Goal: Navigation & Orientation: Go to known website

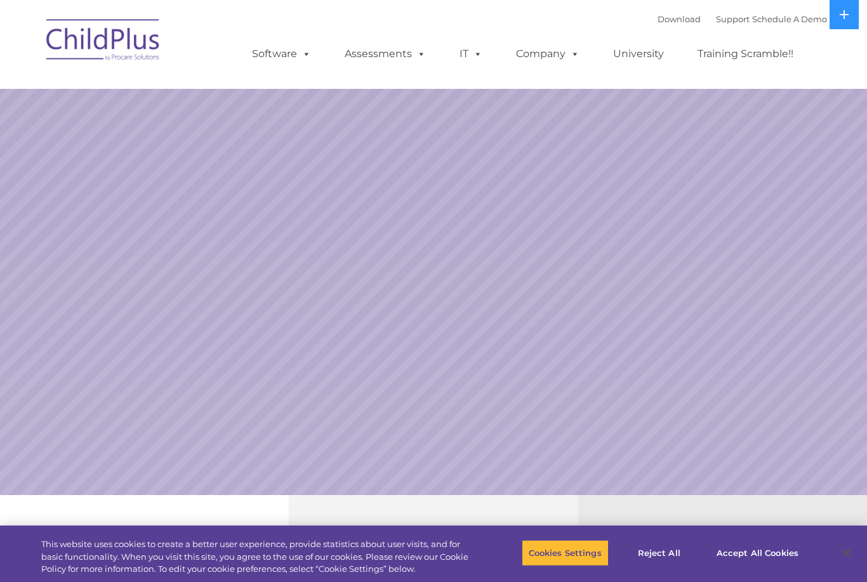
select select "MEDIUM"
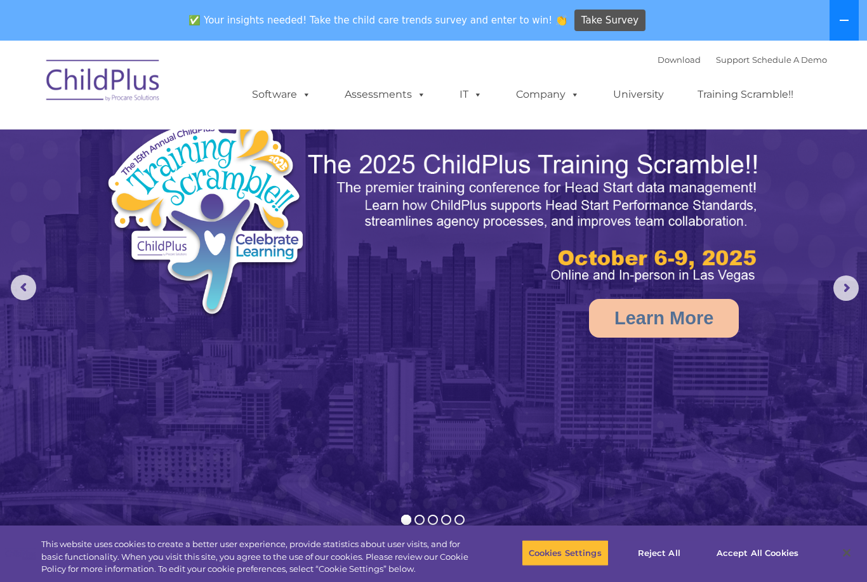
click at [837, 28] on button at bounding box center [844, 20] width 29 height 41
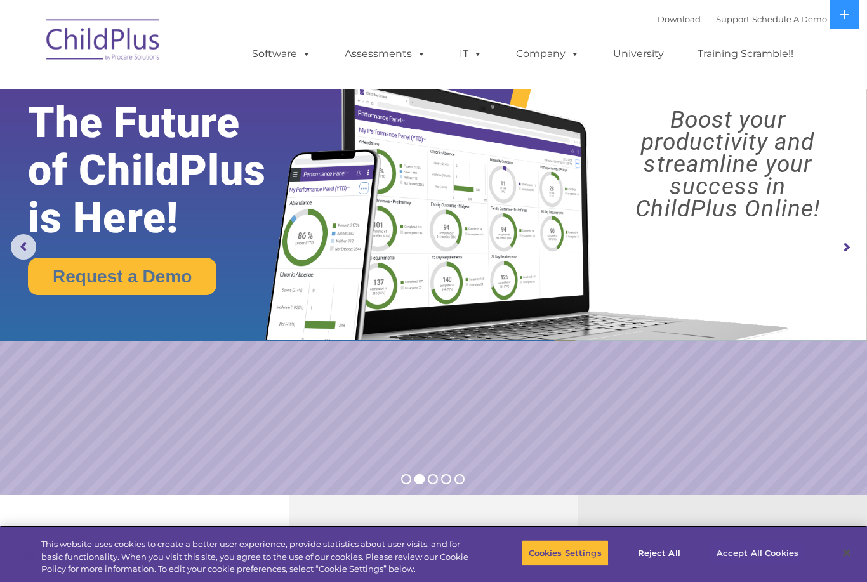
click at [766, 554] on button "Accept All Cookies" at bounding box center [758, 553] width 96 height 27
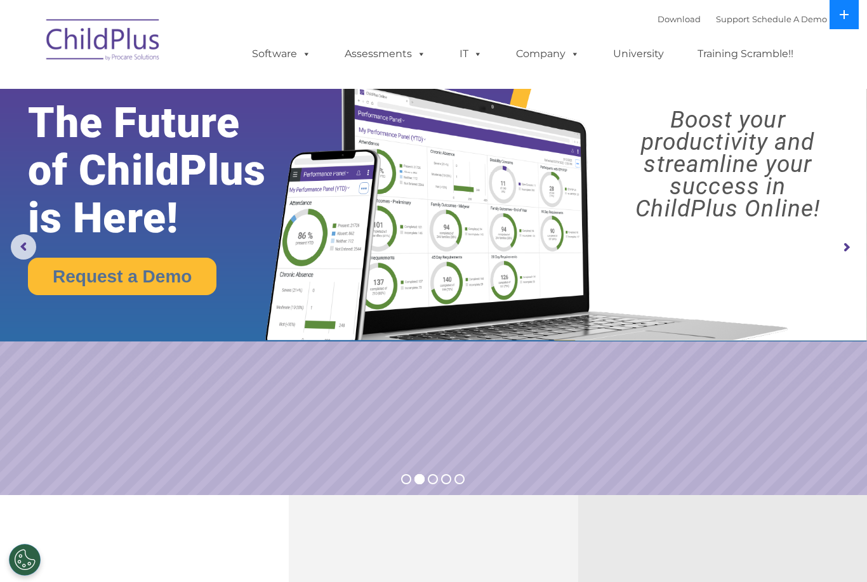
click at [837, 20] on button at bounding box center [844, 14] width 29 height 29
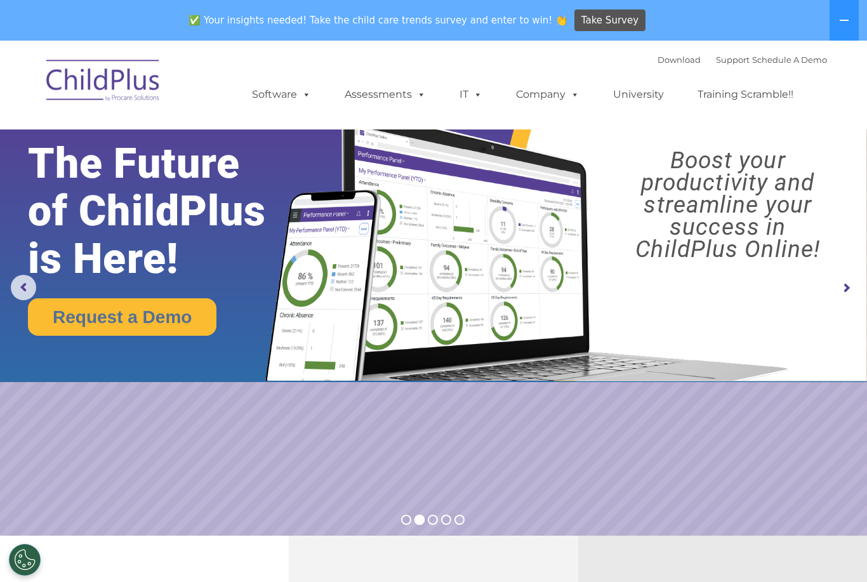
click at [93, 86] on img at bounding box center [103, 82] width 127 height 63
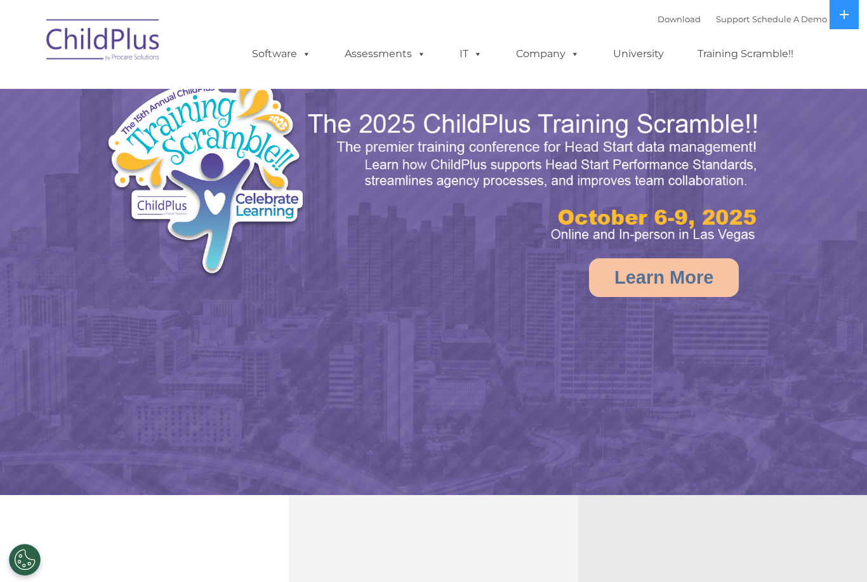
select select "MEDIUM"
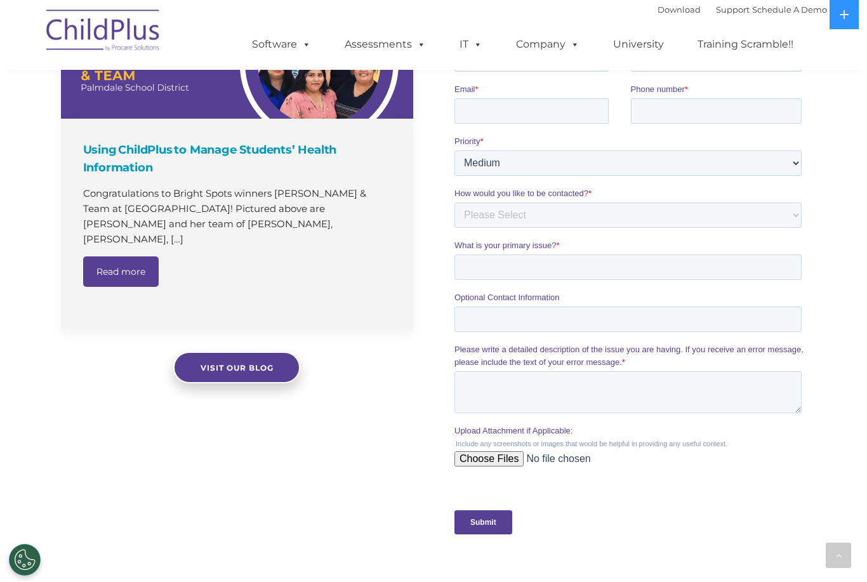
scroll to position [897, 0]
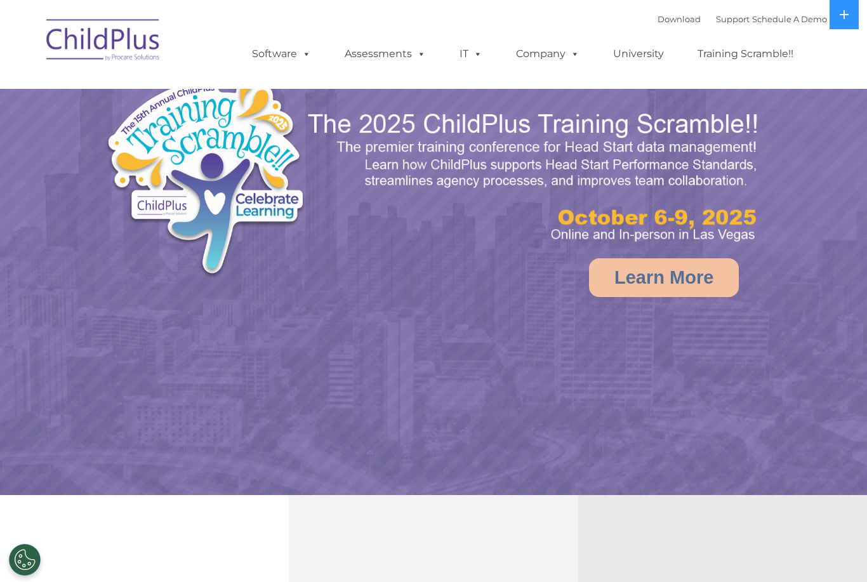
select select "MEDIUM"
